Goal: Information Seeking & Learning: Check status

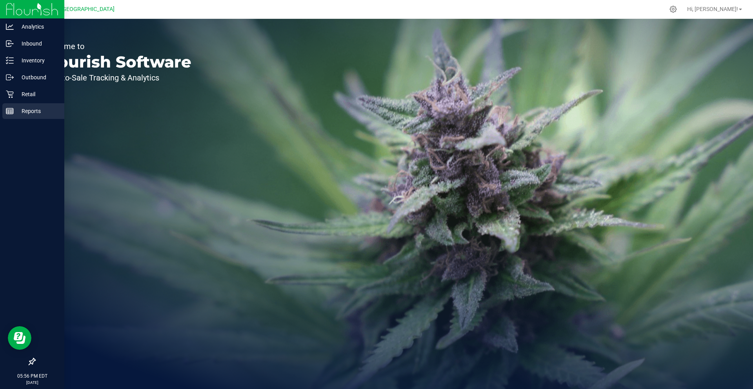
click at [4, 116] on div "Reports" at bounding box center [33, 111] width 62 height 16
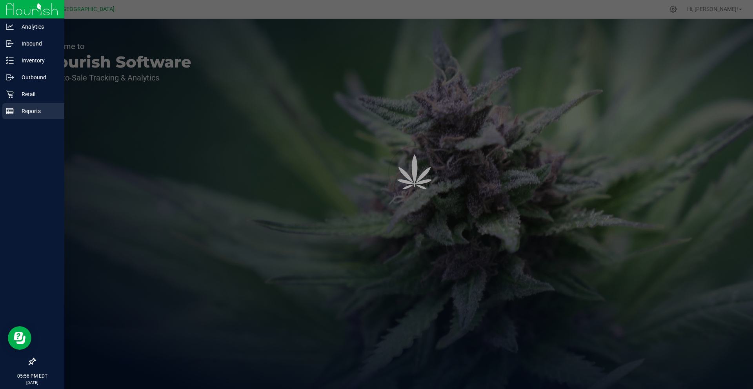
click at [4, 116] on div "Reports" at bounding box center [33, 111] width 62 height 16
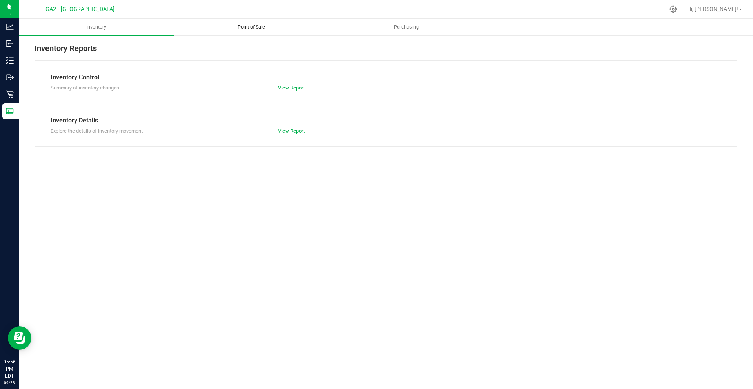
click at [244, 31] on uib-tab-heading "Point of Sale" at bounding box center [251, 27] width 154 height 16
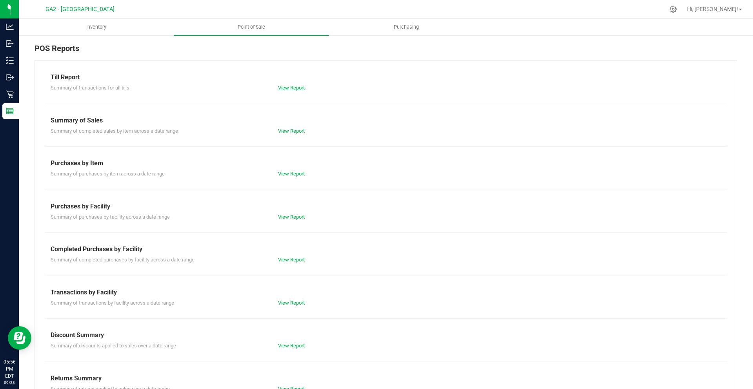
click at [285, 90] on link "View Report" at bounding box center [291, 88] width 27 height 6
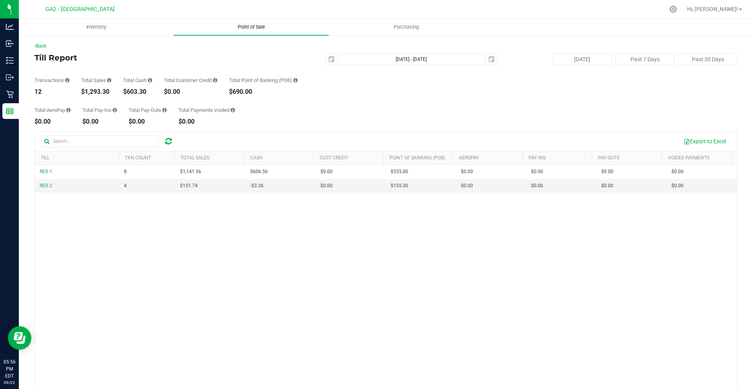
click at [257, 31] on uib-tab-heading "Point of Sale" at bounding box center [251, 27] width 155 height 16
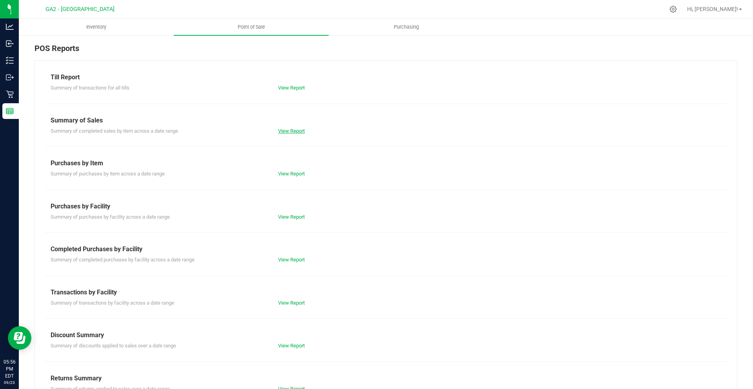
click at [297, 130] on link "View Report" at bounding box center [291, 131] width 27 height 6
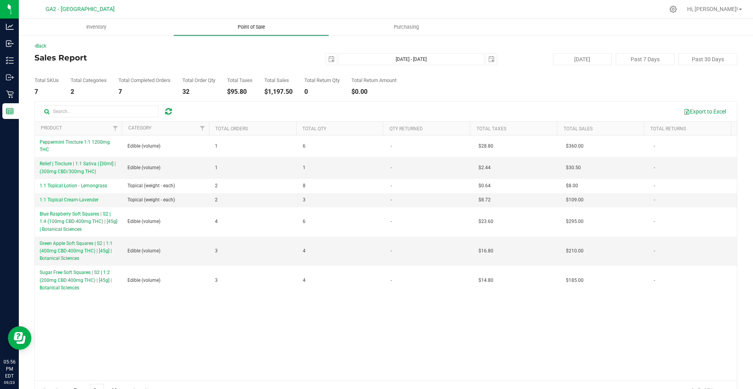
click at [257, 28] on span "Point of Sale" at bounding box center [251, 27] width 49 height 7
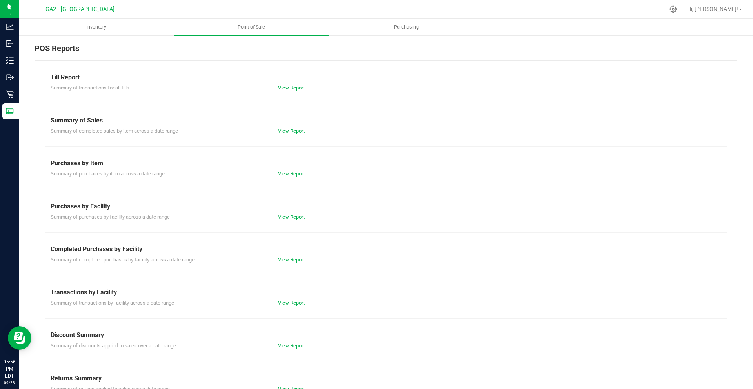
click at [294, 91] on div "View Report" at bounding box center [386, 88] width 228 height 8
click at [289, 86] on link "View Report" at bounding box center [291, 88] width 27 height 6
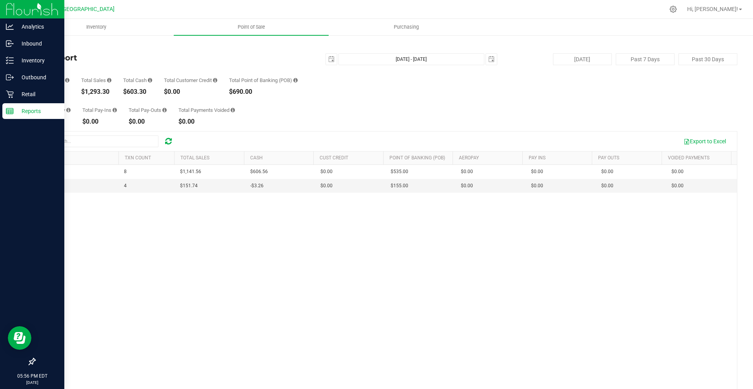
click at [41, 111] on p "Reports" at bounding box center [37, 110] width 47 height 9
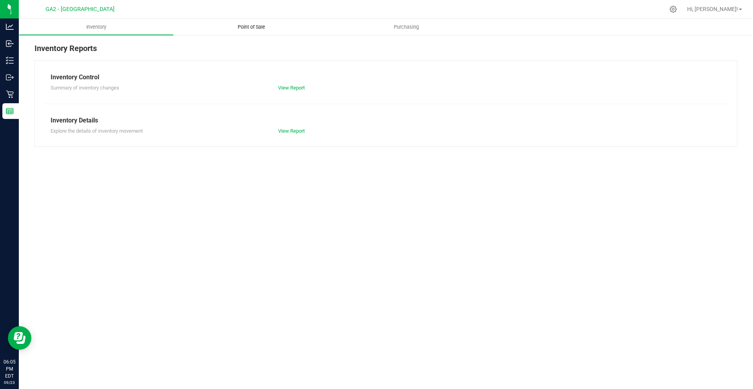
click at [246, 28] on span "Point of Sale" at bounding box center [251, 27] width 49 height 7
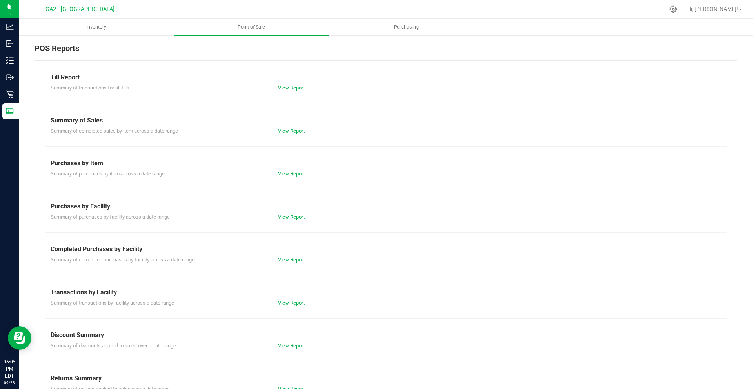
click at [294, 86] on link "View Report" at bounding box center [291, 88] width 27 height 6
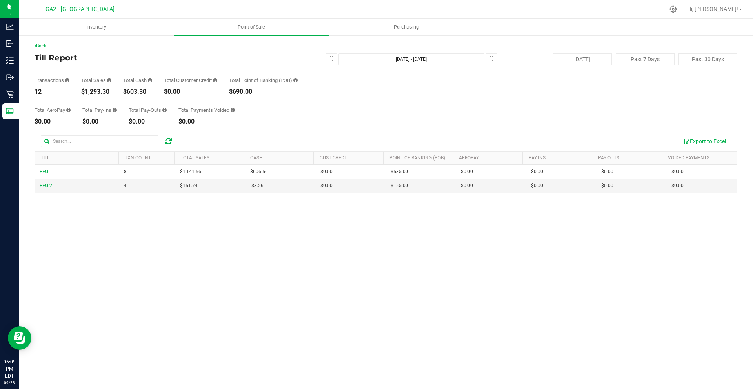
click at [158, 307] on div "REG 1 8 $1,141.56 $606.56 $0.00 $0.00 $0.00 $0.00 $0.00 $535.00 $0.00 $0.00 $0.…" at bounding box center [386, 287] width 702 height 245
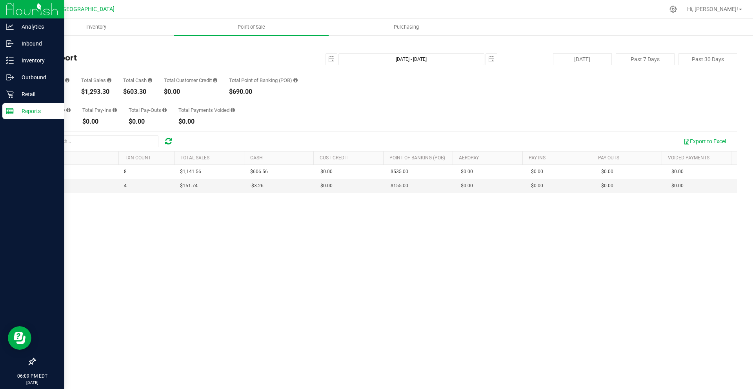
click at [32, 115] on p "Reports" at bounding box center [37, 110] width 47 height 9
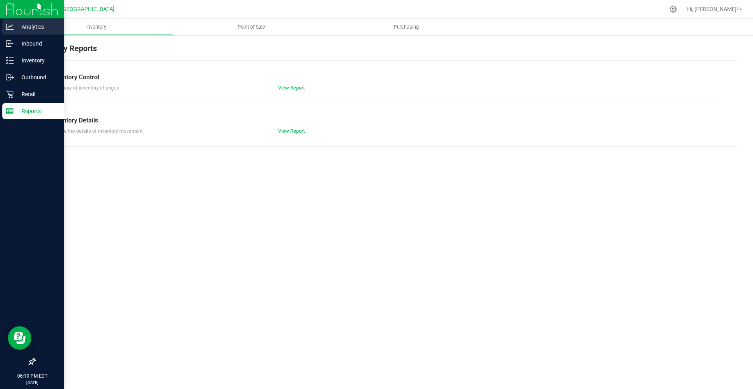
click at [13, 26] on icon at bounding box center [10, 27] width 8 height 8
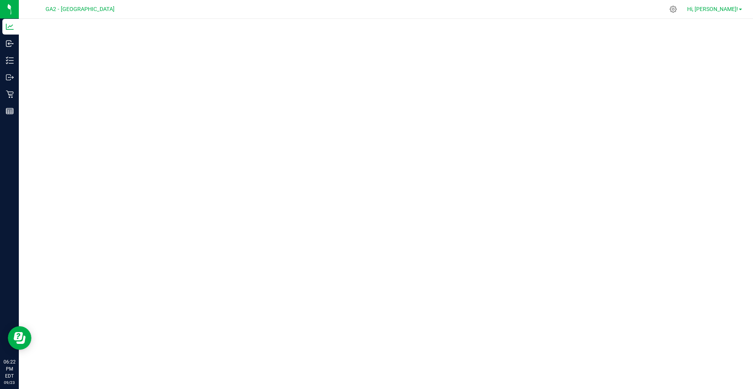
click at [736, 13] on link "Hi, [PERSON_NAME]!" at bounding box center [714, 9] width 61 height 8
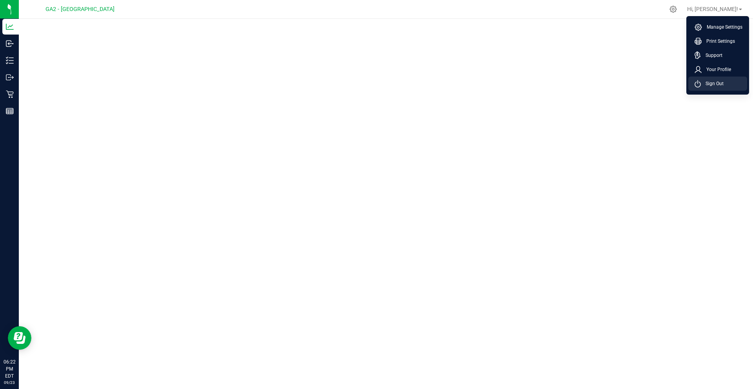
click at [716, 84] on span "Sign Out" at bounding box center [712, 84] width 23 height 8
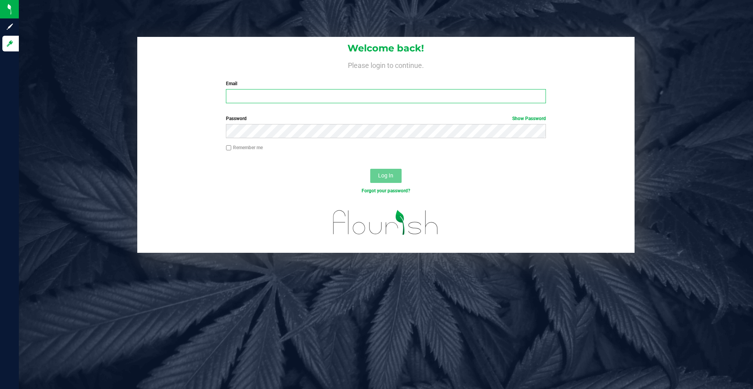
click at [286, 99] on input "Email" at bounding box center [386, 96] width 320 height 14
type input "[EMAIL_ADDRESS][DOMAIN_NAME]"
click at [370, 169] on button "Log In" at bounding box center [385, 176] width 31 height 14
